Goal: Information Seeking & Learning: Learn about a topic

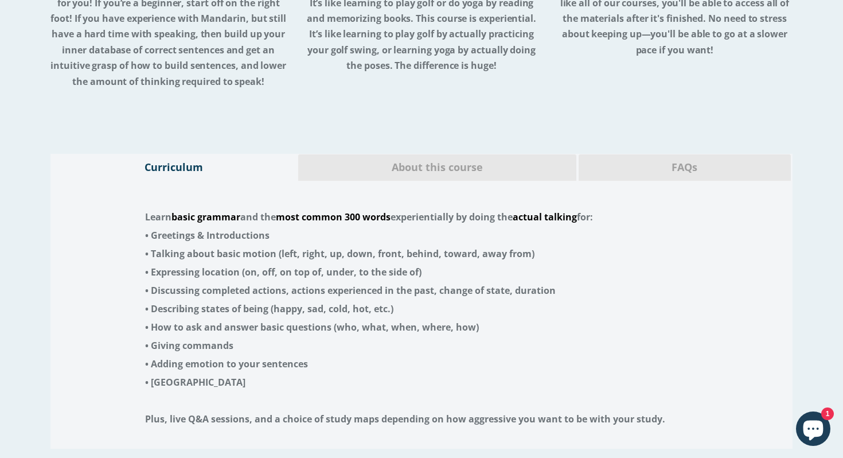
scroll to position [2243, 0]
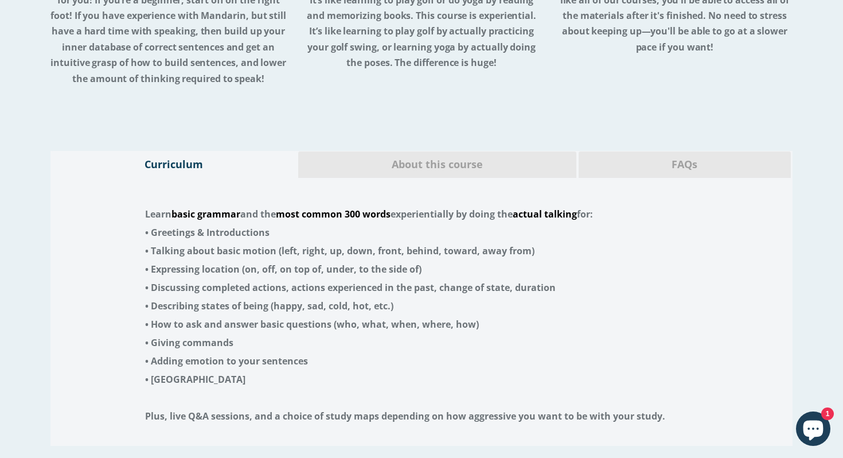
click at [391, 157] on span "About this course" at bounding box center [437, 164] width 260 height 15
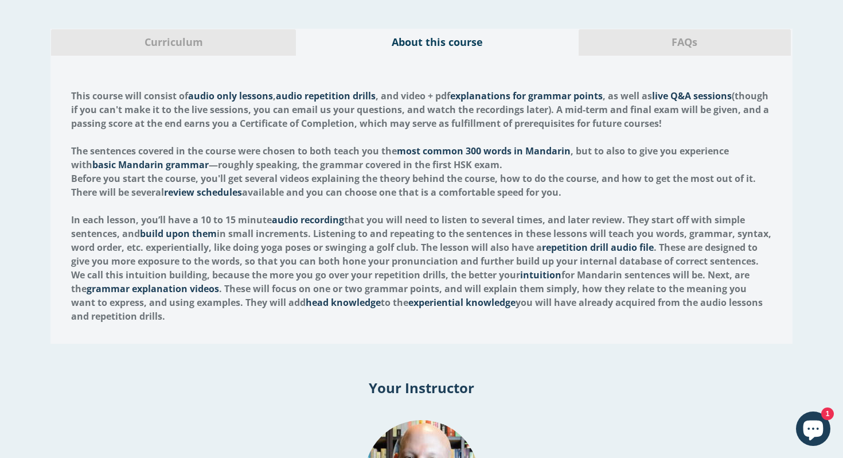
scroll to position [2366, 0]
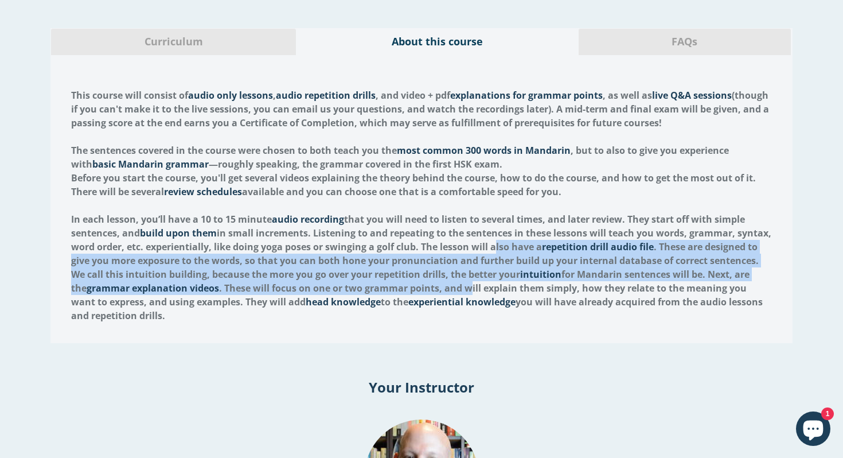
drag, startPoint x: 527, startPoint y: 220, endPoint x: 516, endPoint y: 257, distance: 39.0
click at [516, 257] on strong "In each lesson, you’ll have a 10 to 15 minute audio recording that you will nee…" at bounding box center [421, 267] width 700 height 109
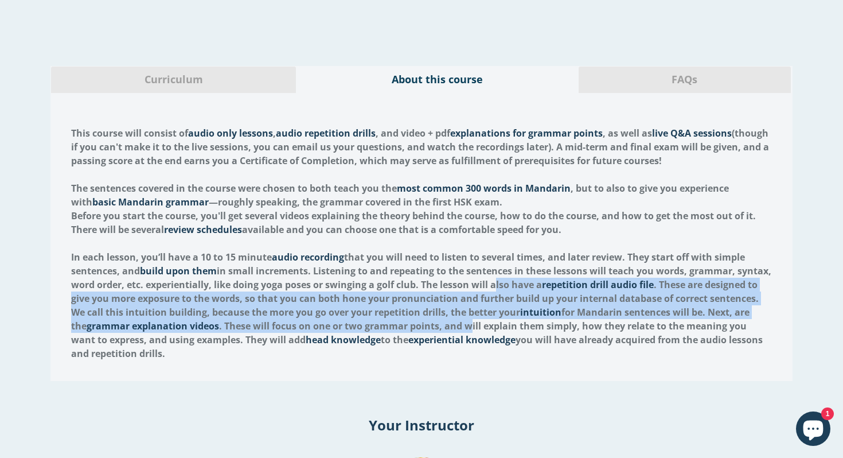
scroll to position [2323, 0]
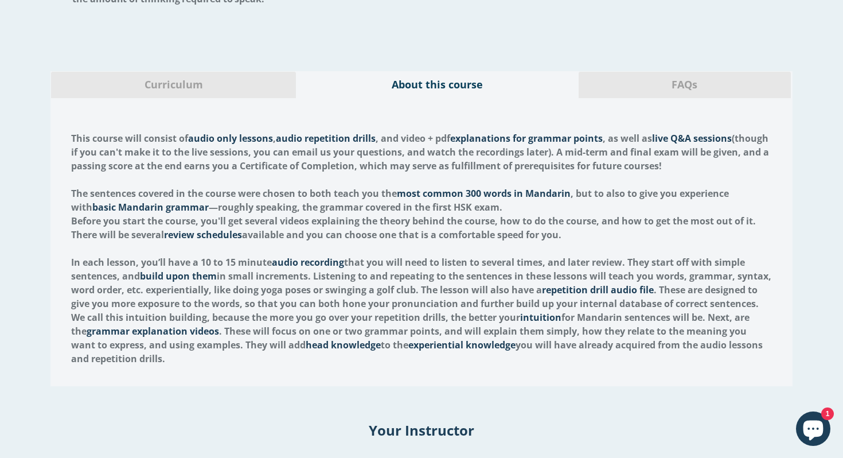
click at [758, 77] on span "FAQs" at bounding box center [684, 84] width 195 height 15
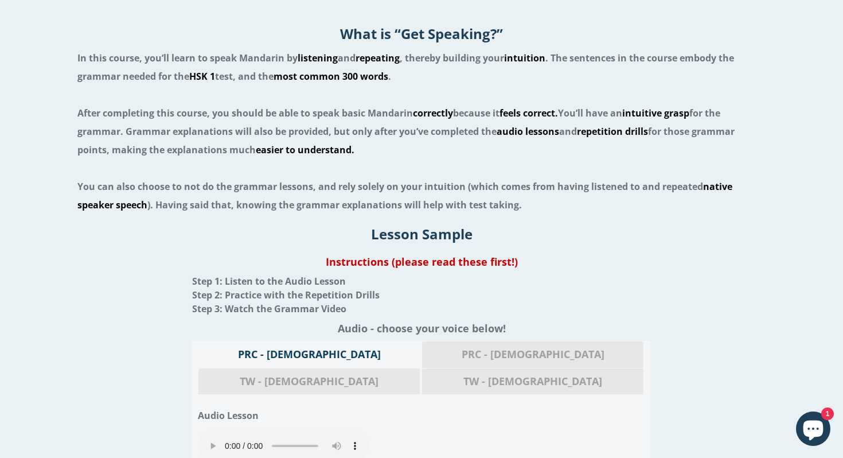
scroll to position [1160, 0]
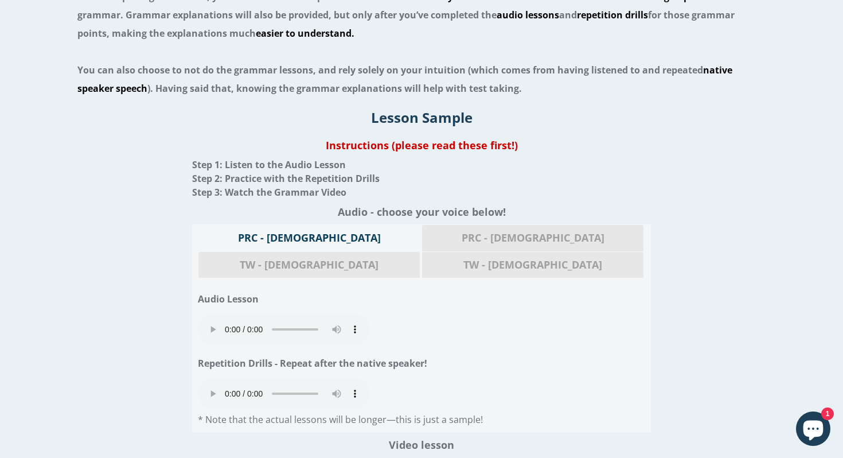
click at [431, 235] on span "PRC - Female" at bounding box center [533, 237] width 204 height 15
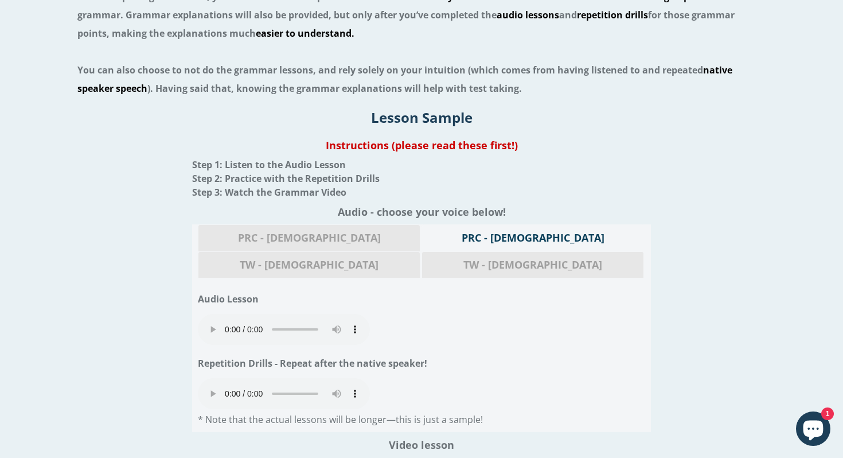
click at [446, 314] on div "Your browser does not support the audio element." at bounding box center [421, 331] width 447 height 34
click at [411, 257] on span "TW - Male" at bounding box center [309, 264] width 204 height 15
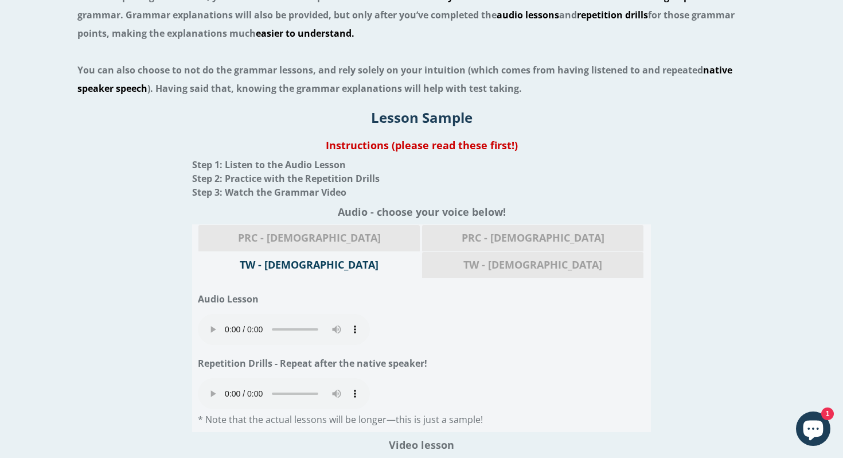
click at [372, 149] on h1 "Instructions (please read these first!)" at bounding box center [421, 145] width 825 height 14
click at [411, 150] on h1 "Instructions (please read these first!)" at bounding box center [421, 145] width 825 height 14
click at [271, 163] on span "Step 1: Listen to the Audio Lesson" at bounding box center [269, 164] width 154 height 13
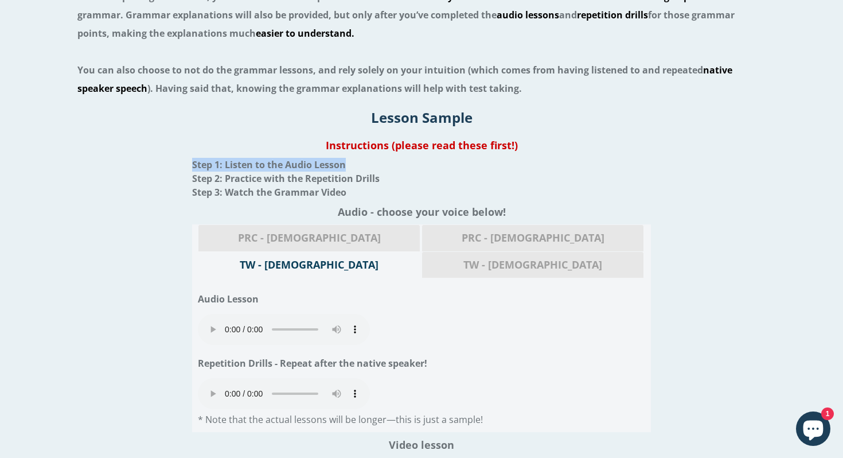
click at [271, 163] on span "Step 1: Listen to the Audio Lesson" at bounding box center [269, 164] width 154 height 13
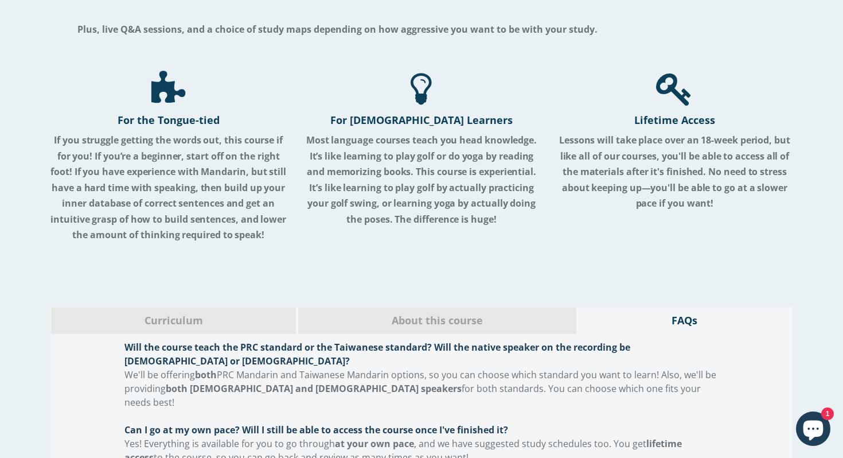
scroll to position [2092, 0]
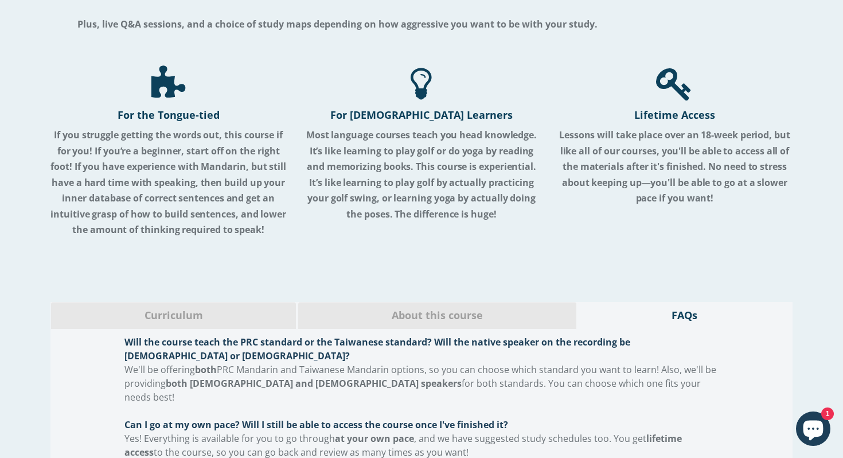
click at [178, 308] on span "Curriculum" at bounding box center [174, 315] width 228 height 15
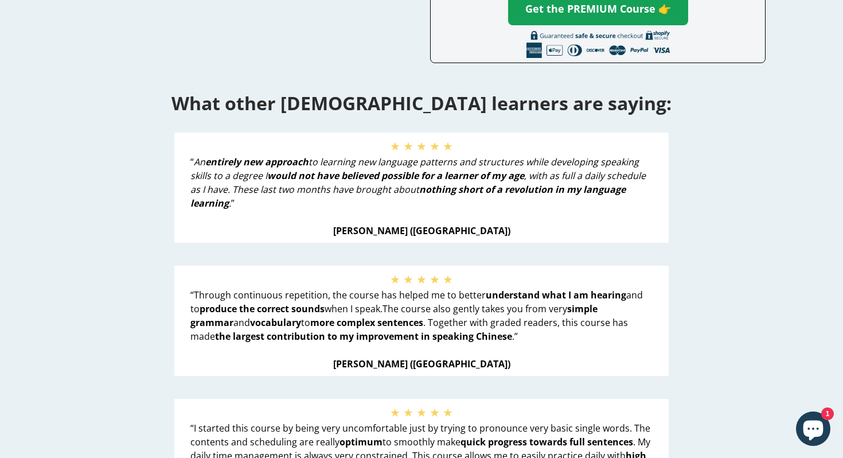
scroll to position [0, 0]
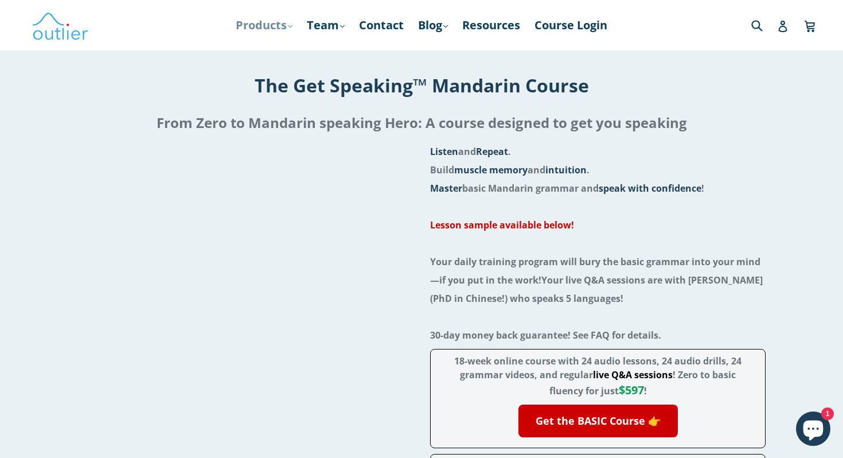
click at [268, 25] on link "Products .cls-1{fill:#231f20} expand" at bounding box center [264, 25] width 68 height 21
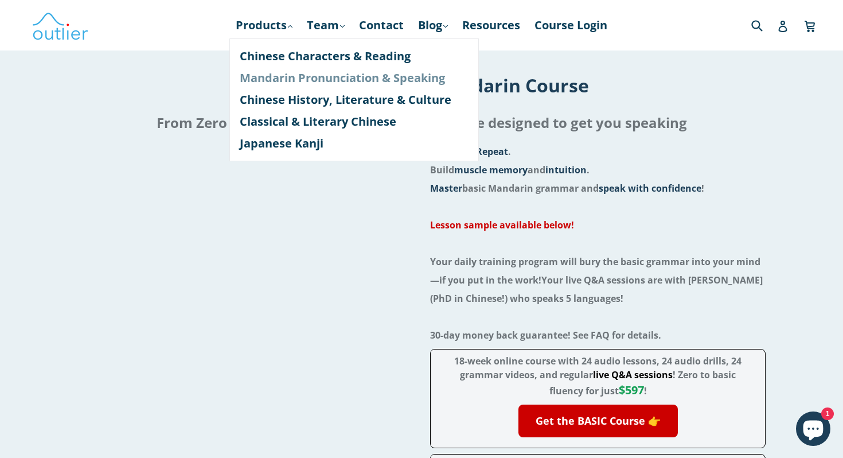
click at [276, 79] on link "Mandarin Pronunciation & Speaking" at bounding box center [354, 78] width 229 height 22
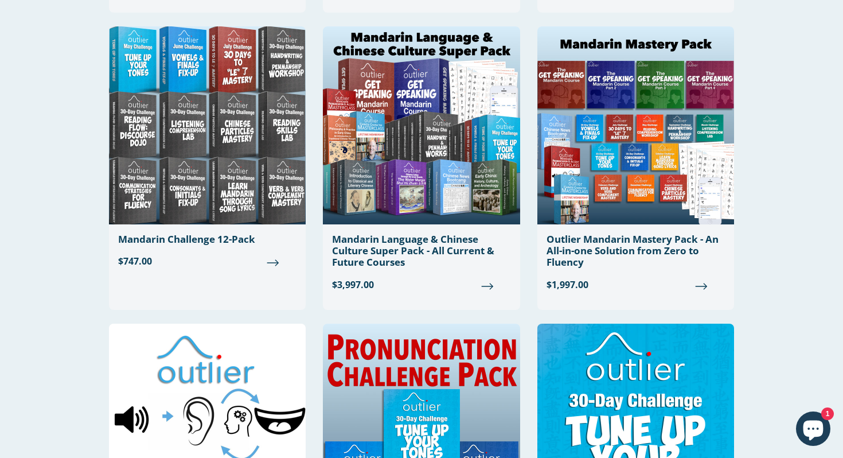
scroll to position [642, 0]
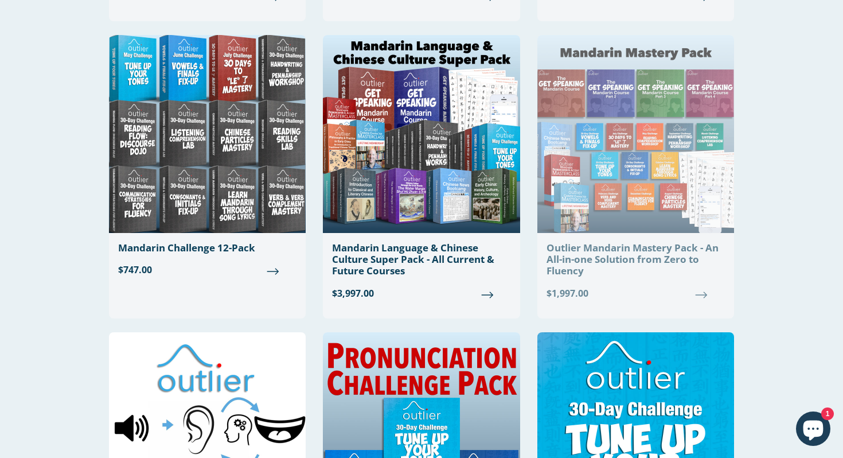
click at [609, 245] on div "Outlier Mandarin Mastery Pack - An All-in-one Solution from Zero to Fluency" at bounding box center [635, 259] width 178 height 35
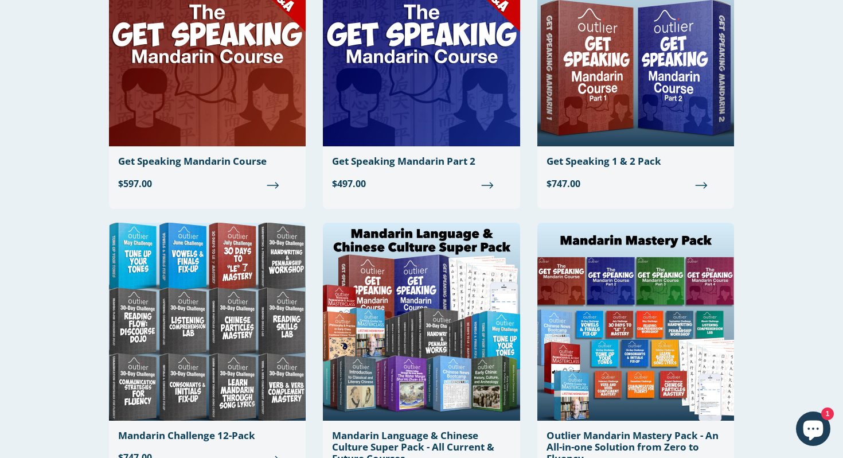
scroll to position [595, 0]
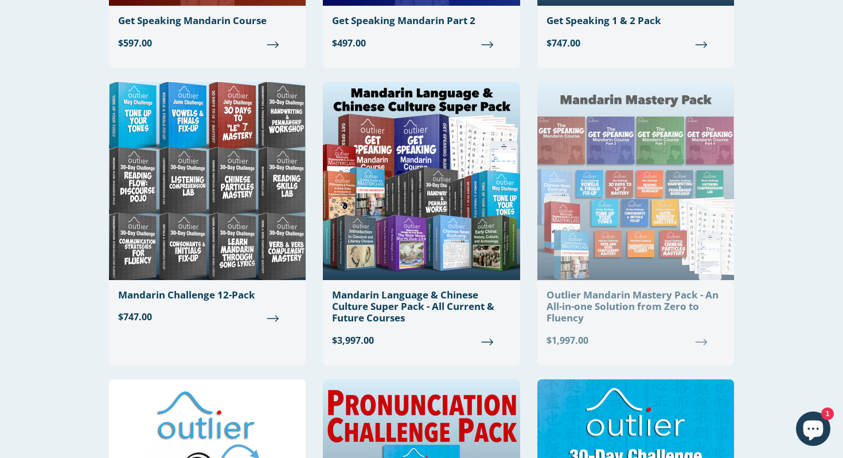
click at [607, 308] on div "Outlier Mandarin Mastery Pack - An All-in-one Solution from Zero to Fluency" at bounding box center [635, 306] width 178 height 35
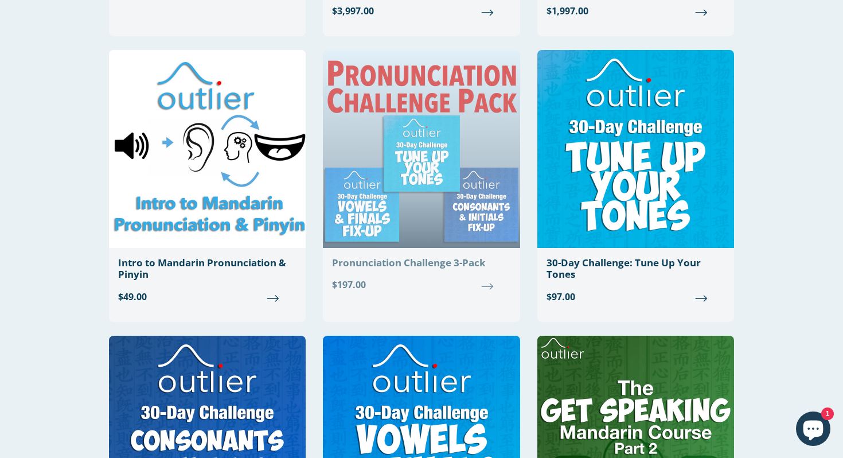
scroll to position [942, 0]
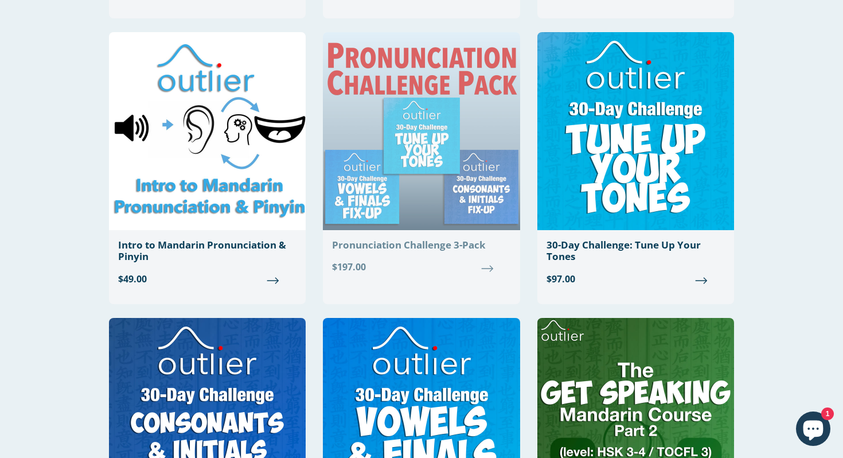
click at [417, 252] on link "Pronunciation Challenge 3-Pack Regular price $197.00" at bounding box center [421, 157] width 197 height 251
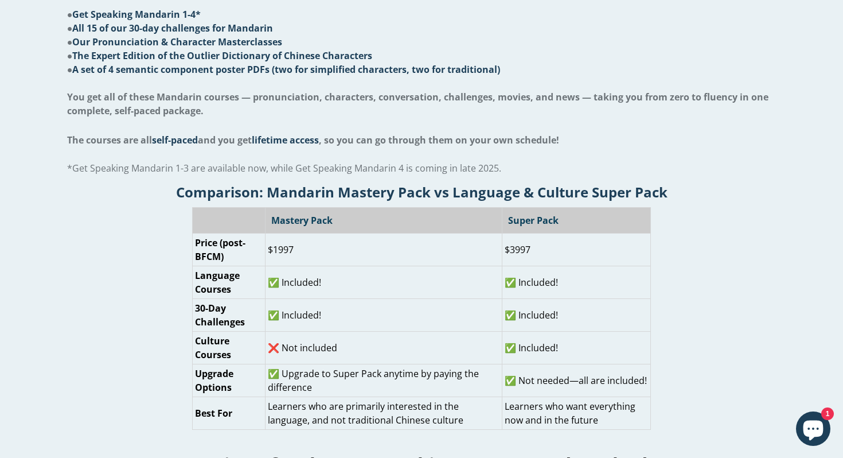
scroll to position [484, 0]
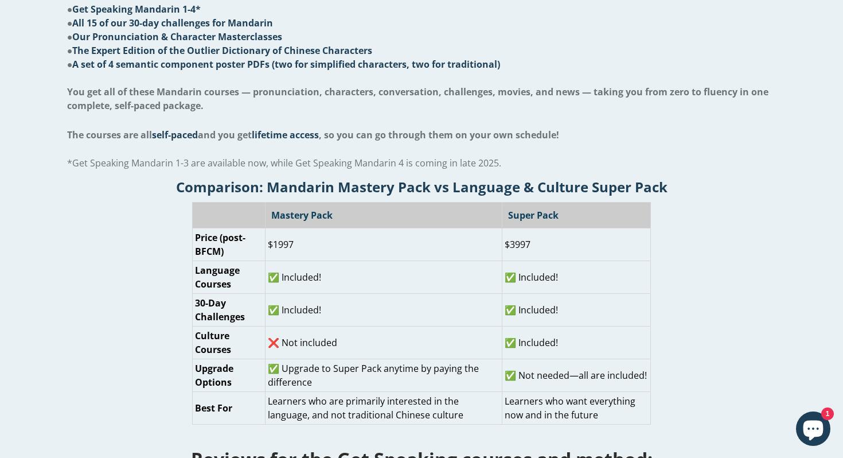
click at [272, 139] on span "self-paced and you get lifetime access" at bounding box center [235, 134] width 167 height 13
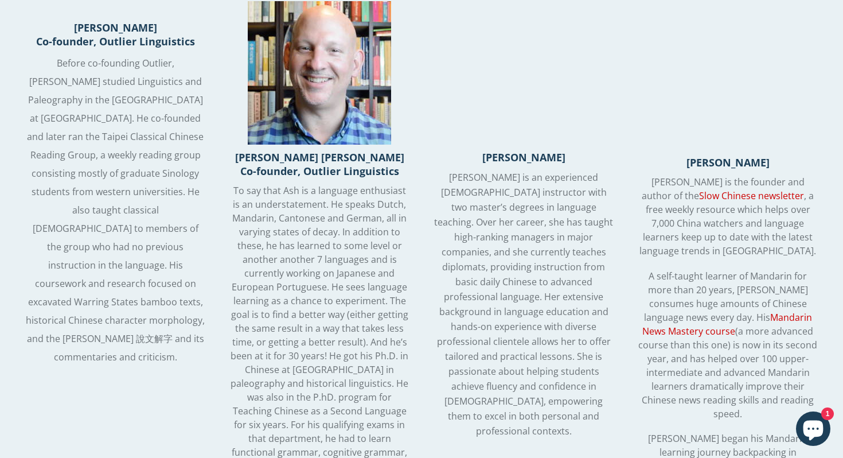
scroll to position [1491, 0]
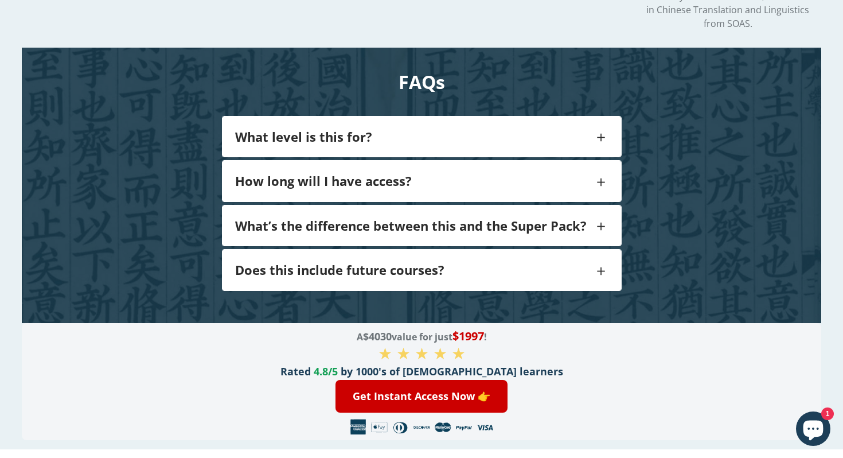
scroll to position [2051, 0]
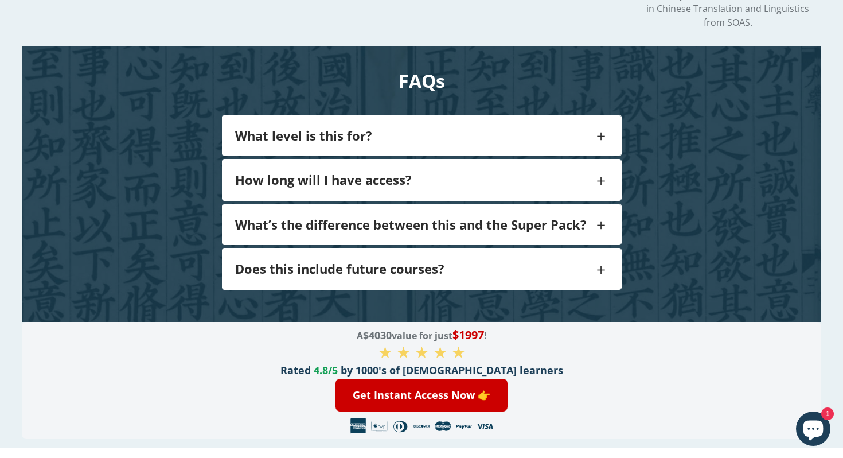
click at [349, 128] on h4 "What level is this for?" at bounding box center [414, 135] width 358 height 15
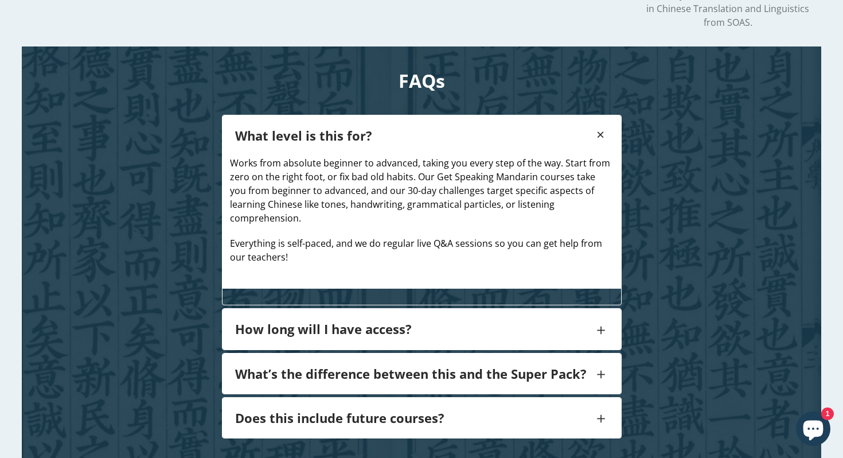
click at [273, 410] on h4 "Does this include future courses?" at bounding box center [414, 417] width 358 height 15
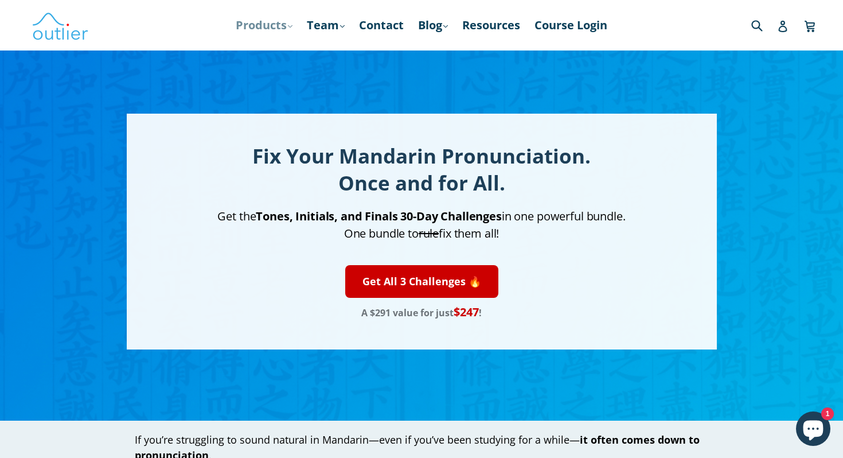
click at [267, 23] on link "Products .cls-1{fill:#231f20} expand" at bounding box center [264, 25] width 68 height 21
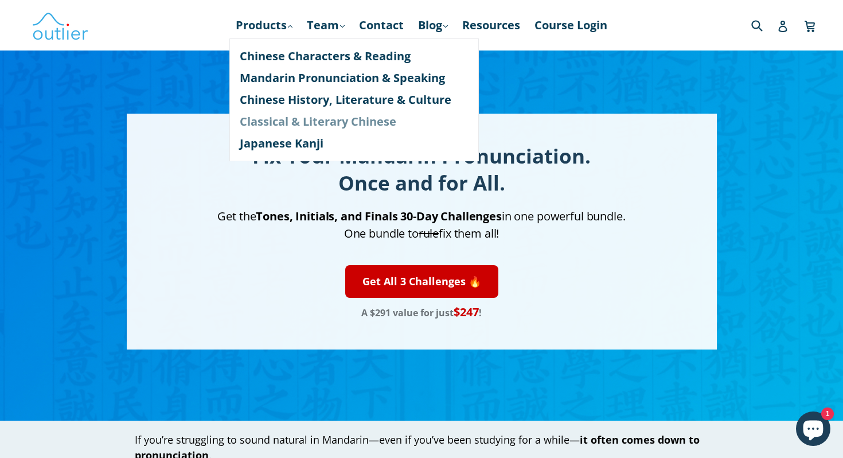
click at [278, 131] on link "Classical & Literary Chinese" at bounding box center [354, 122] width 229 height 22
